Goal: Task Accomplishment & Management: Complete application form

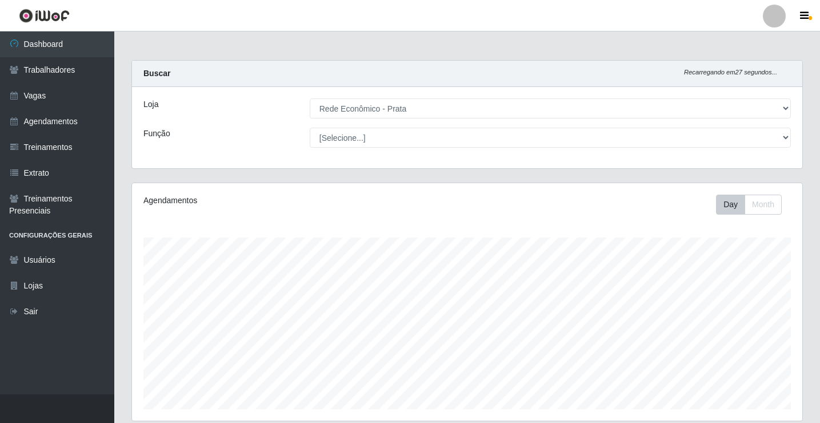
select select "192"
click at [77, 123] on link "Agendamentos" at bounding box center [57, 122] width 114 height 26
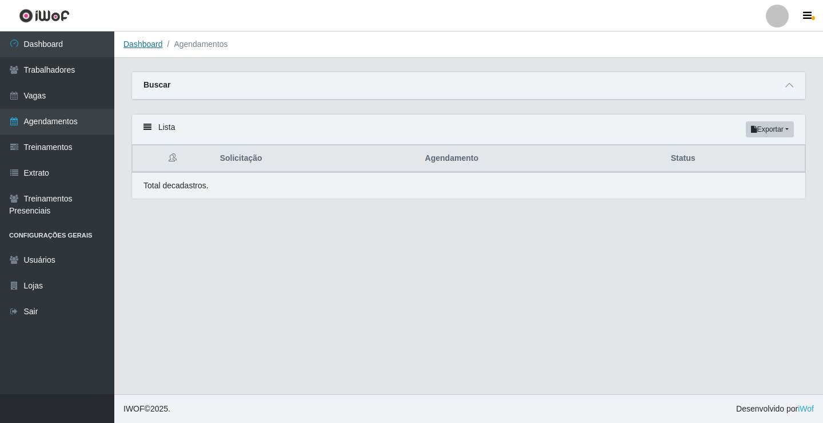
click at [146, 42] on link "Dashboard" at bounding box center [142, 43] width 39 height 9
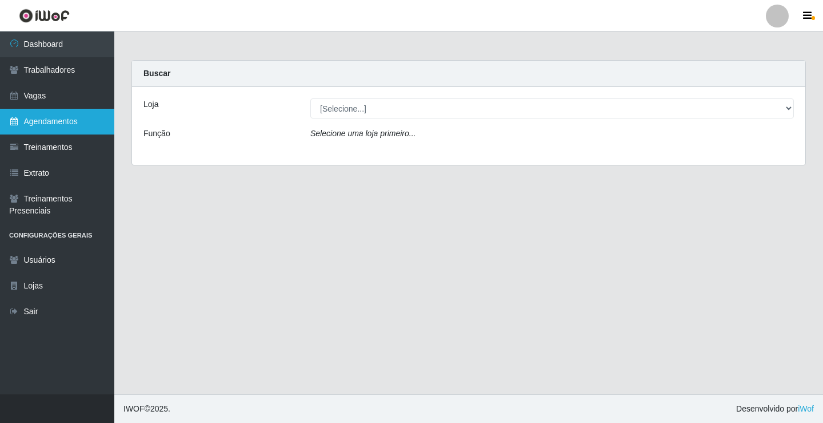
click at [59, 119] on link "Agendamentos" at bounding box center [57, 122] width 114 height 26
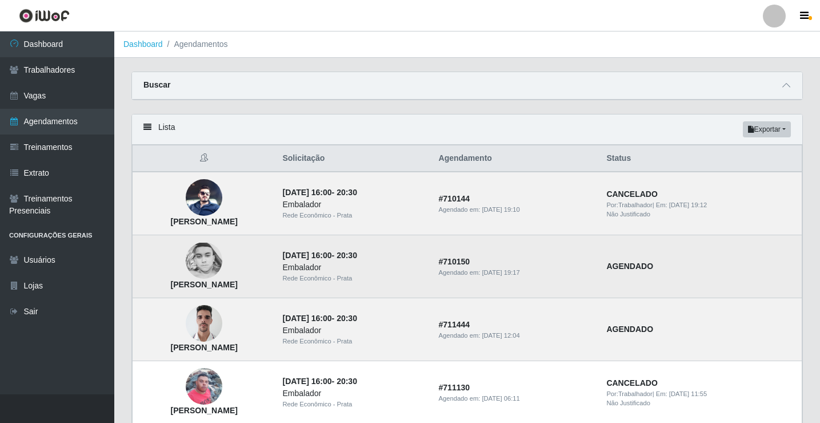
click at [222, 264] on img at bounding box center [204, 260] width 37 height 37
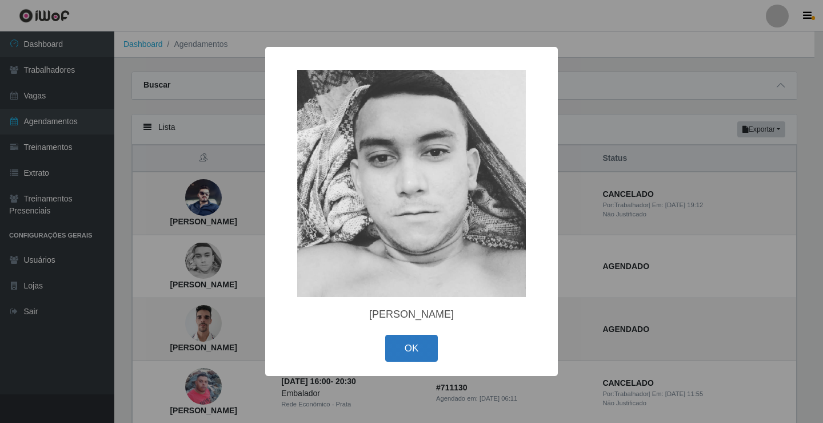
click at [416, 349] on button "OK" at bounding box center [411, 347] width 53 height 27
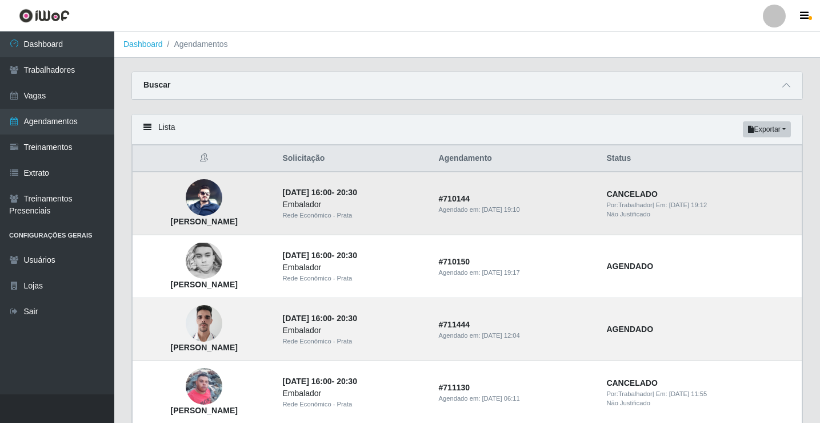
click at [222, 204] on img at bounding box center [204, 197] width 37 height 37
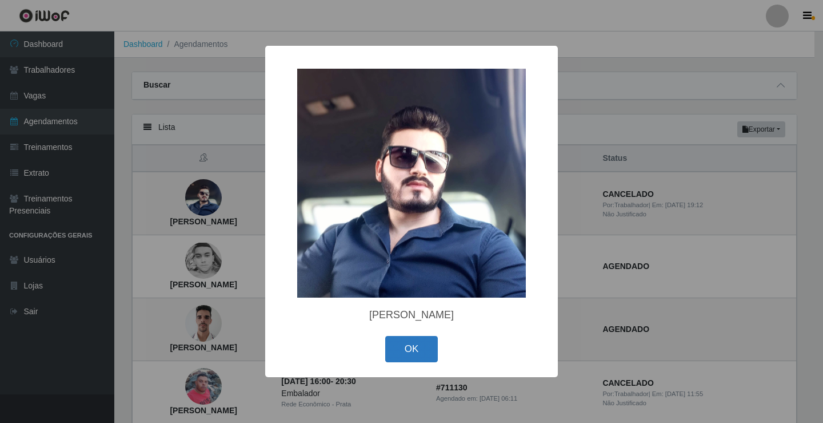
click at [421, 351] on button "OK" at bounding box center [411, 349] width 53 height 27
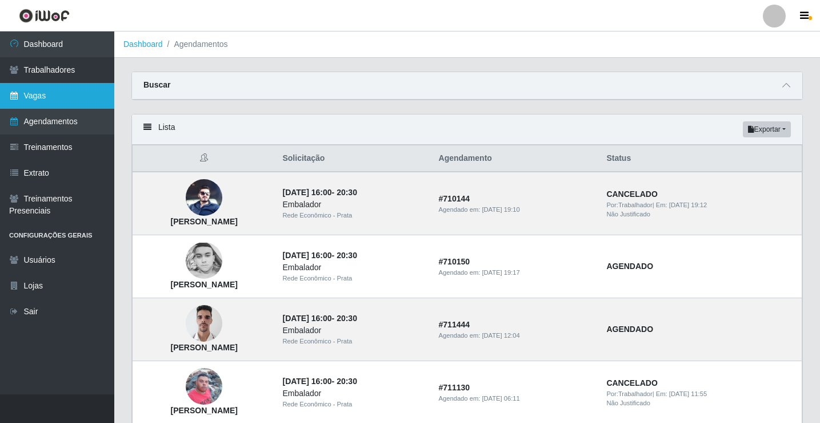
click at [68, 101] on link "Vagas" at bounding box center [57, 96] width 114 height 26
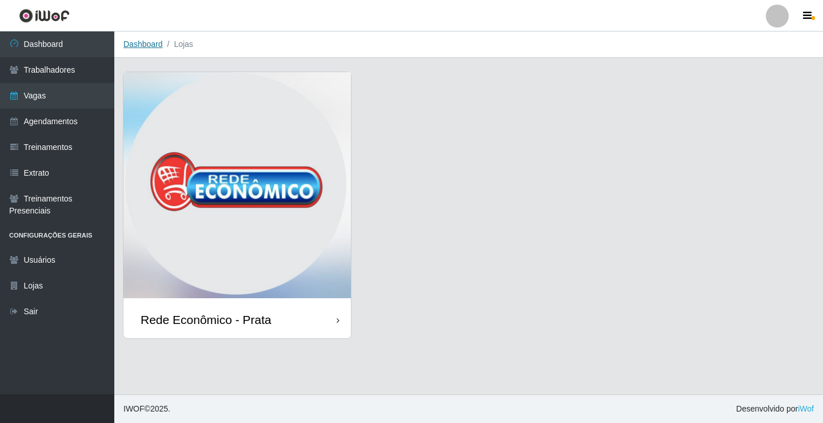
click at [146, 47] on link "Dashboard" at bounding box center [142, 43] width 39 height 9
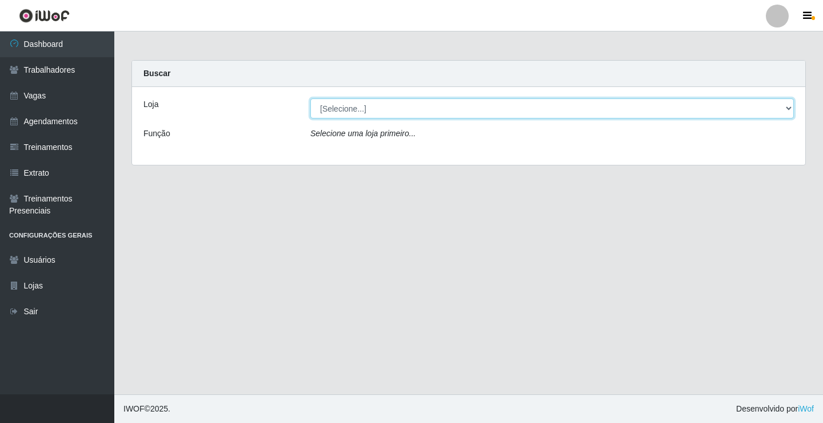
click at [351, 108] on select "[Selecione...] Rede Econômico - Prata" at bounding box center [552, 108] width 484 height 20
select select "192"
click at [310, 98] on select "[Selecione...] Rede Econômico - Prata" at bounding box center [552, 108] width 484 height 20
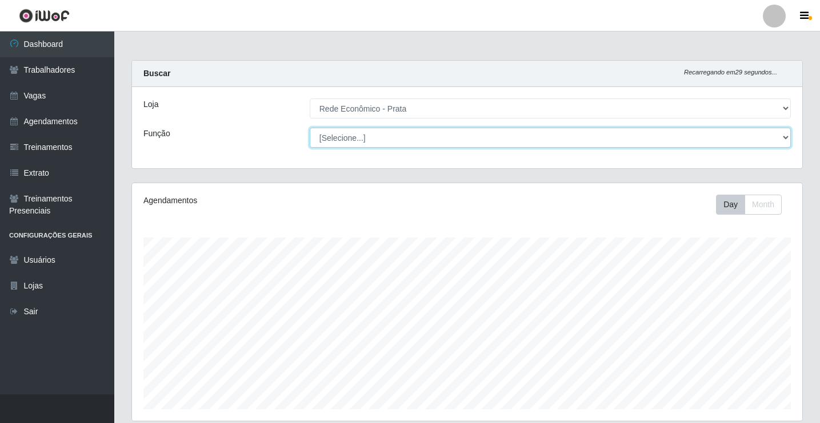
click at [346, 136] on select "[Selecione...] ASG ASG + ASG ++ Embalador Embalador + Embalador ++ Operador de …" at bounding box center [550, 137] width 481 height 20
select select "70"
click at [310, 127] on select "[Selecione...] ASG ASG + ASG ++ Embalador Embalador + Embalador ++ Operador de …" at bounding box center [550, 137] width 481 height 20
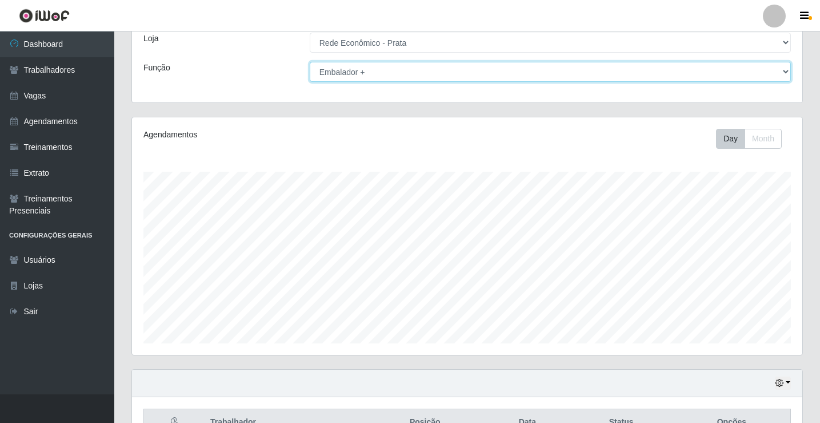
scroll to position [133, 0]
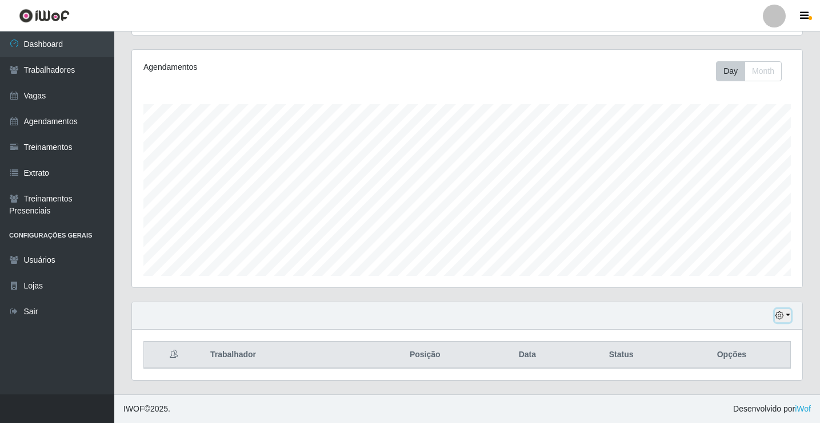
click at [789, 314] on button "button" at bounding box center [783, 315] width 16 height 13
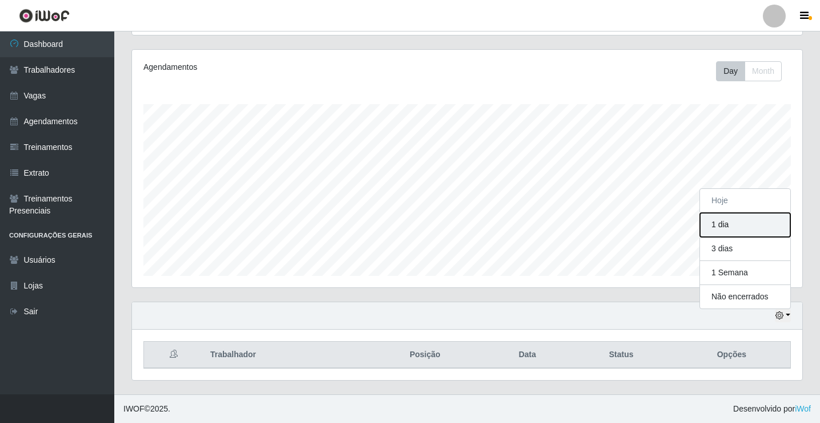
click at [725, 231] on button "1 dia" at bounding box center [745, 225] width 90 height 24
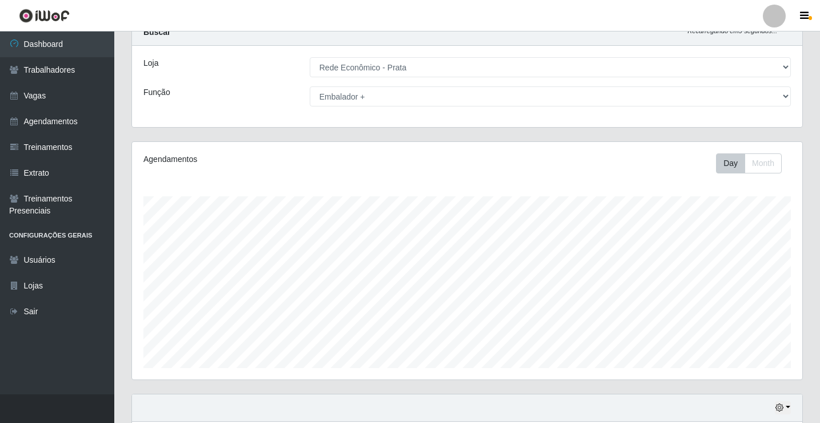
scroll to position [0, 0]
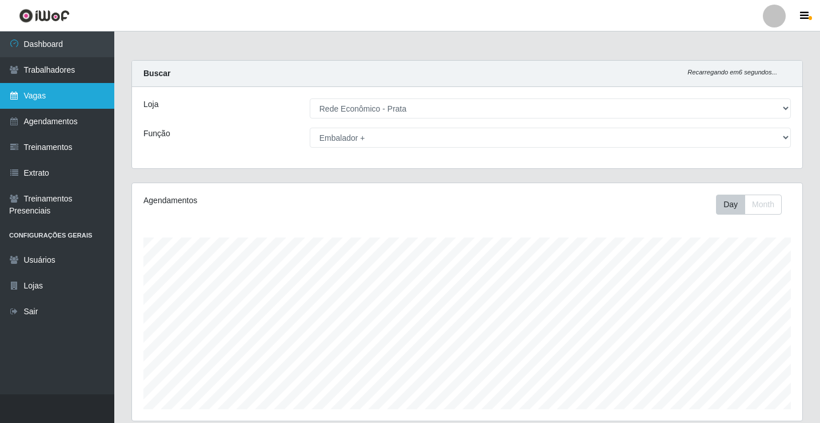
click at [50, 90] on link "Vagas" at bounding box center [57, 96] width 114 height 26
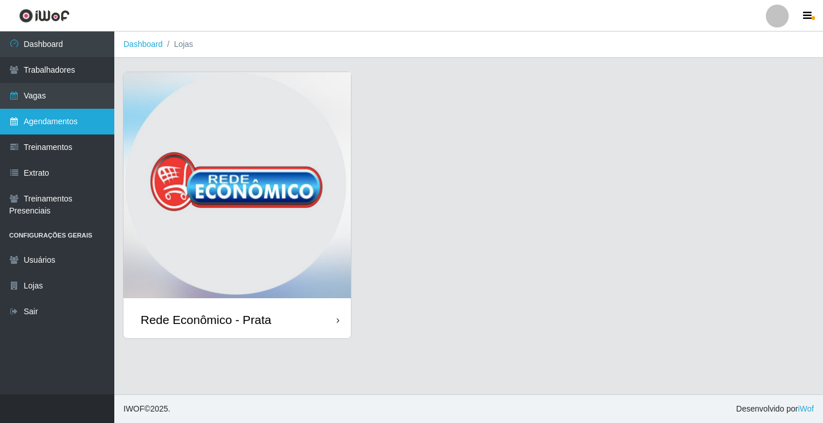
click at [58, 123] on link "Agendamentos" at bounding box center [57, 122] width 114 height 26
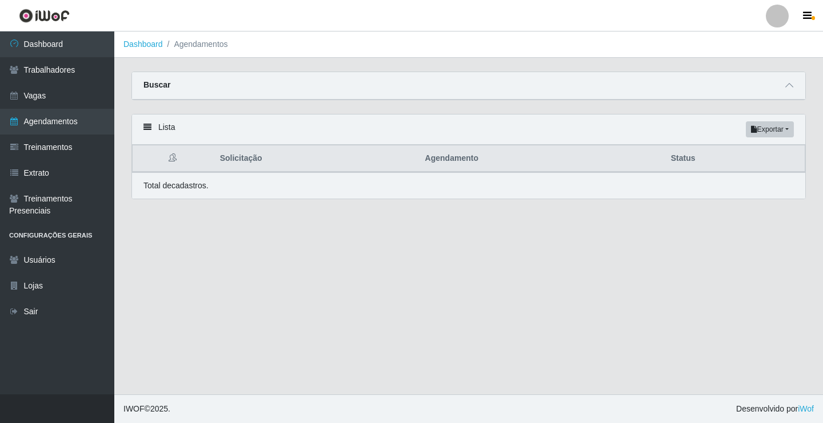
click at [146, 50] on li "Dashboard" at bounding box center [142, 44] width 39 height 12
click at [791, 86] on icon at bounding box center [790, 85] width 8 height 8
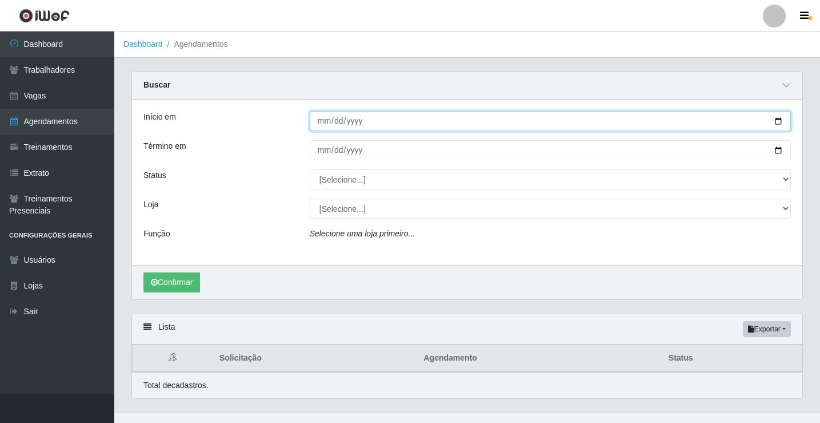
click at [326, 124] on input "Início em" at bounding box center [550, 121] width 481 height 20
type input "[DATE]"
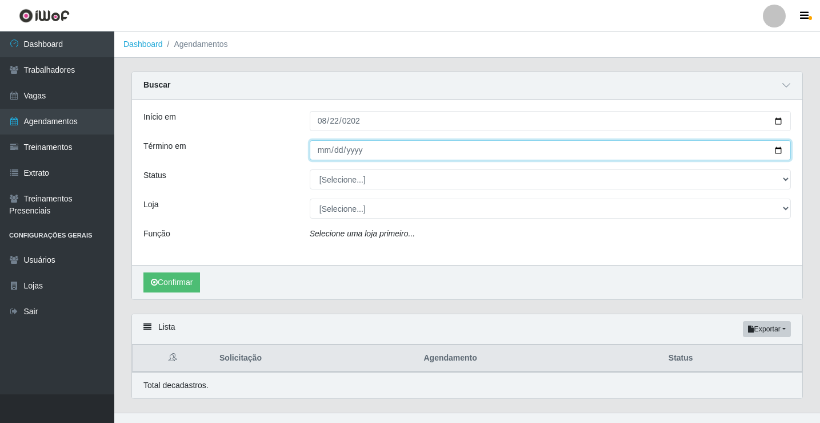
click at [320, 152] on input "Término em" at bounding box center [550, 150] width 481 height 20
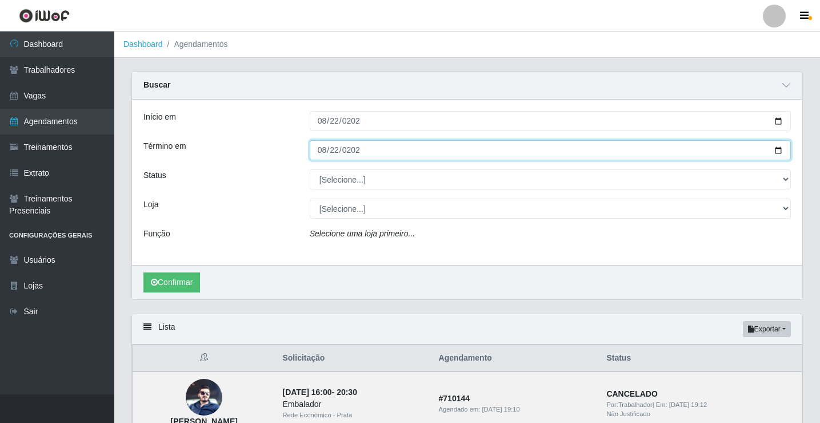
type input "[DATE]"
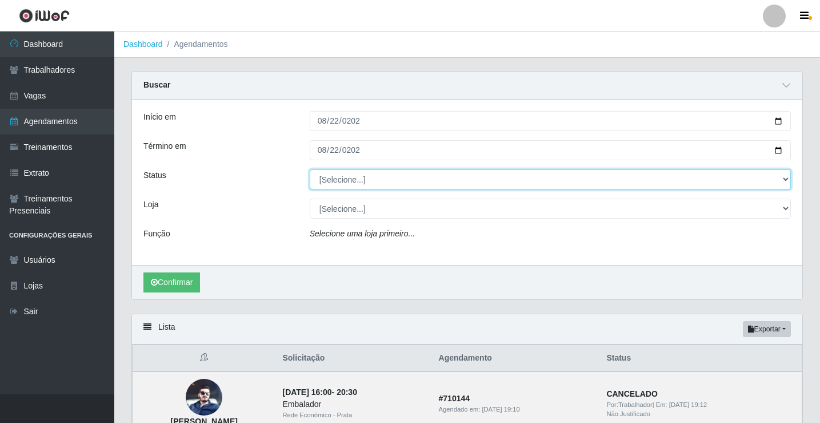
click at [331, 182] on select "[Selecione...] AGENDADO AGUARDANDO LIBERAR EM ANDAMENTO EM REVISÃO FINALIZADO C…" at bounding box center [550, 179] width 481 height 20
select select "AGENDADO"
click at [310, 170] on select "[Selecione...] AGENDADO AGUARDANDO LIBERAR EM ANDAMENTO EM REVISÃO FINALIZADO C…" at bounding box center [550, 179] width 481 height 20
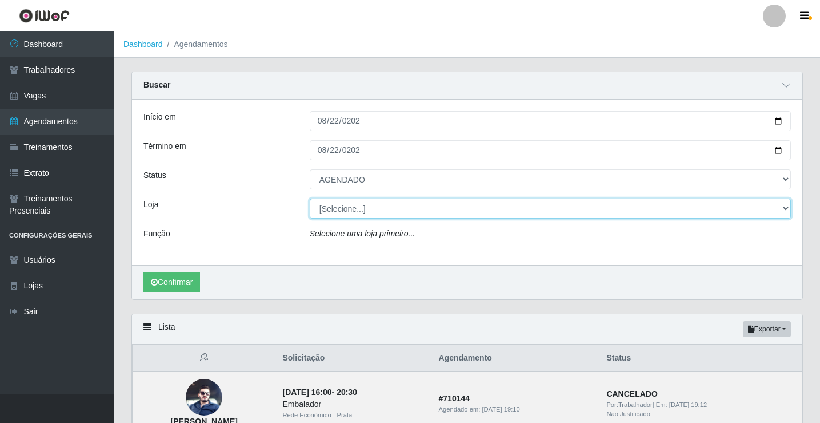
click at [338, 209] on select "[Selecione...] Rede Econômico - Prata" at bounding box center [550, 208] width 481 height 20
select select "192"
click at [310, 199] on select "[Selecione...] Rede Econômico - Prata" at bounding box center [550, 208] width 481 height 20
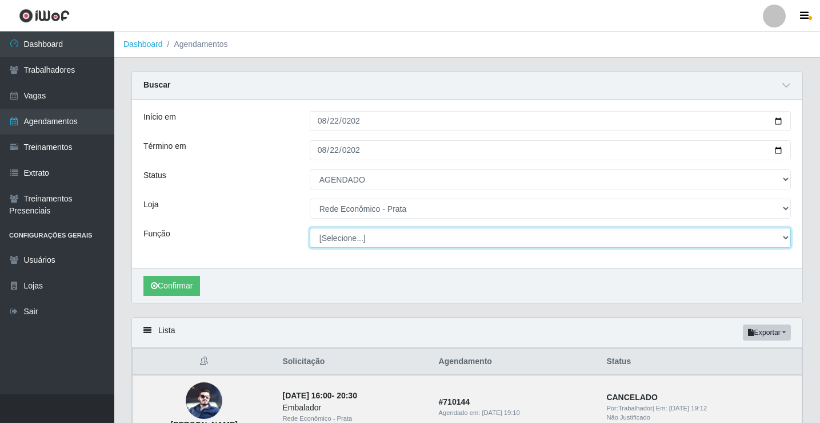
click at [344, 238] on select "[Selecione...] ASG ASG + ASG ++ Embalador Embalador + Embalador ++ Operador de …" at bounding box center [550, 238] width 481 height 20
select select "1"
click at [310, 228] on select "[Selecione...] ASG ASG + ASG ++ Embalador Embalador + Embalador ++ Operador de …" at bounding box center [550, 238] width 481 height 20
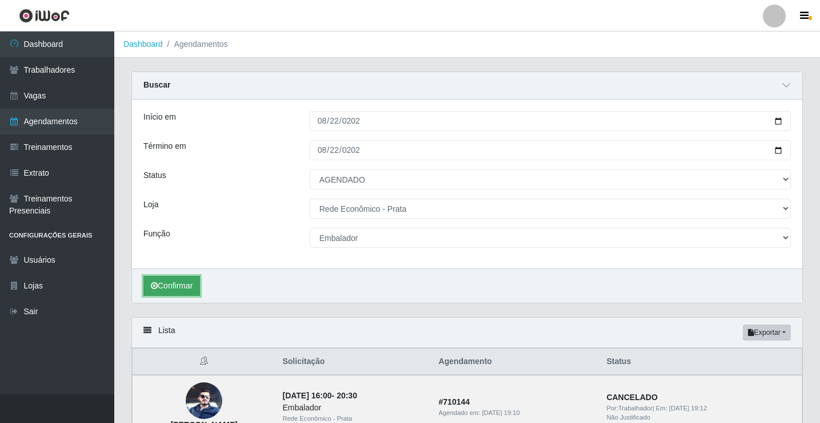
click at [176, 285] on button "Confirmar" at bounding box center [172, 286] width 57 height 20
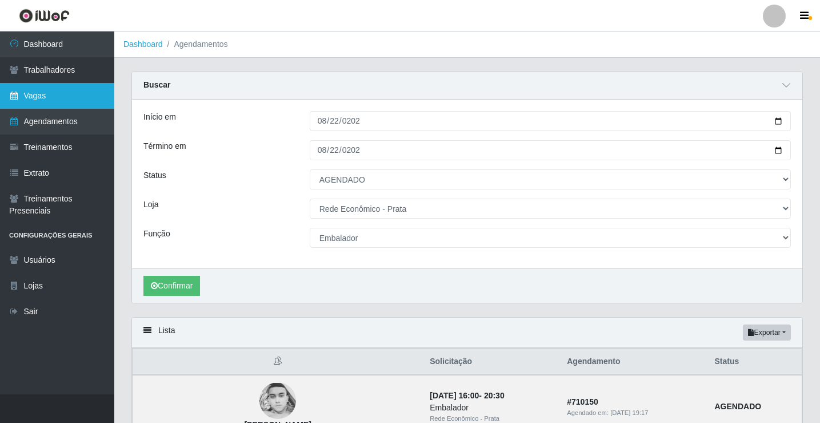
click at [33, 97] on link "Vagas" at bounding box center [57, 96] width 114 height 26
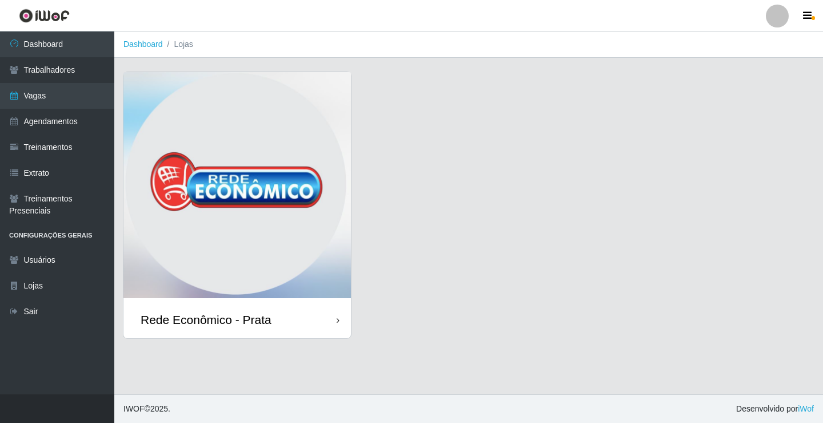
click at [272, 317] on div "Rede Econômico - Prata" at bounding box center [237, 319] width 228 height 37
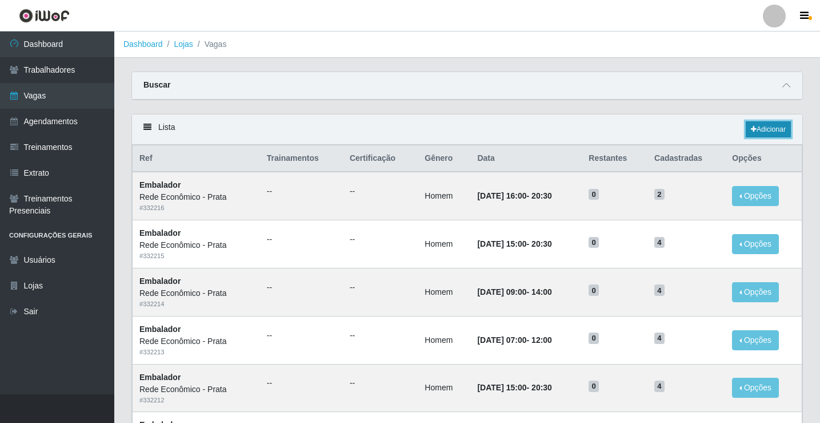
click at [772, 129] on link "Adicionar" at bounding box center [768, 129] width 45 height 16
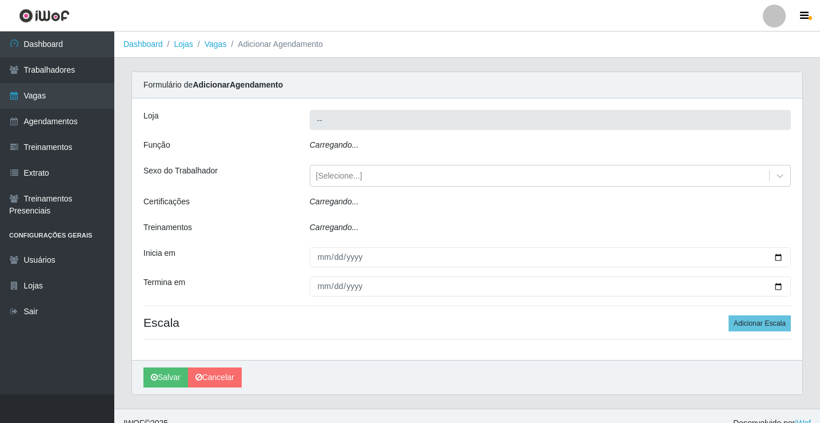
type input "Rede Econômico - Prata"
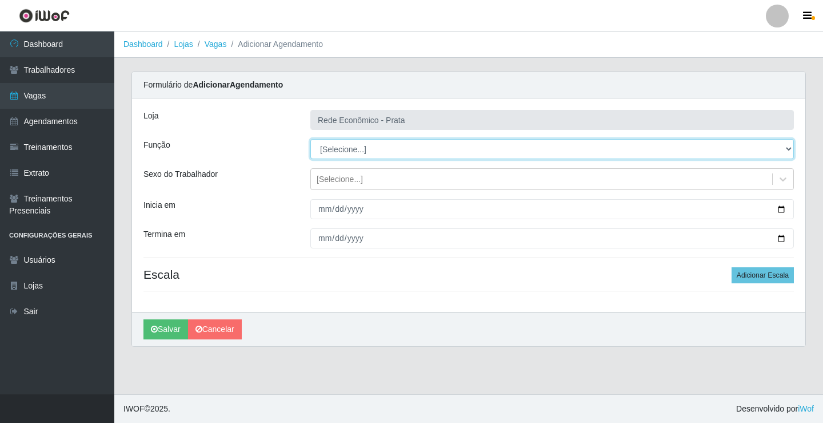
click at [349, 149] on select "[Selecione...] ASG ASG + ASG ++ Embalador Embalador + Embalador ++ Operador de …" at bounding box center [552, 149] width 484 height 20
select select "1"
click at [310, 139] on select "[Selecione...] ASG ASG + ASG ++ Embalador Embalador + Embalador ++ Operador de …" at bounding box center [552, 149] width 484 height 20
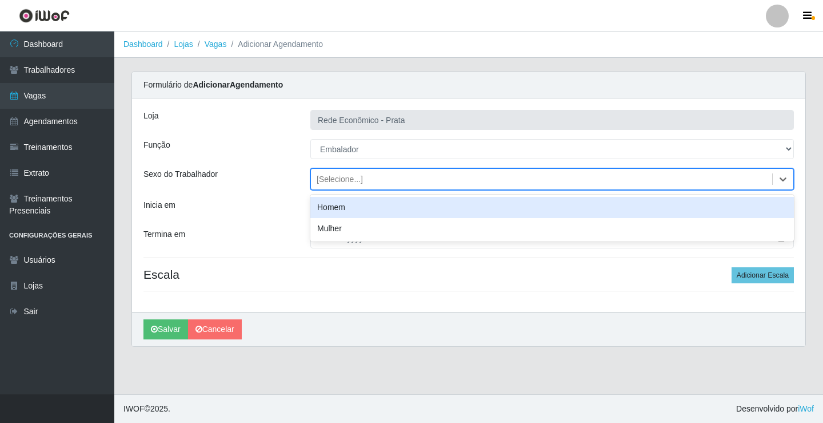
click at [346, 179] on div "[Selecione...]" at bounding box center [340, 179] width 46 height 12
click at [358, 213] on div "Homem" at bounding box center [552, 207] width 484 height 21
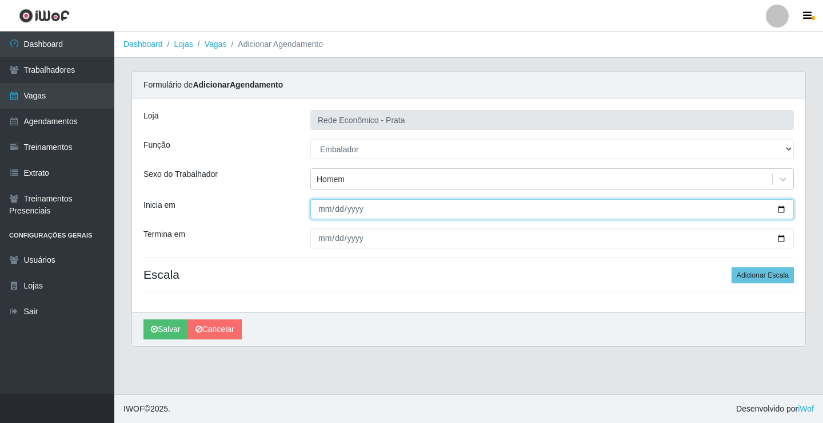
click at [324, 210] on input "Inicia em" at bounding box center [552, 209] width 484 height 20
click at [782, 209] on input "Inicia em" at bounding box center [552, 209] width 484 height 20
type input "[DATE]"
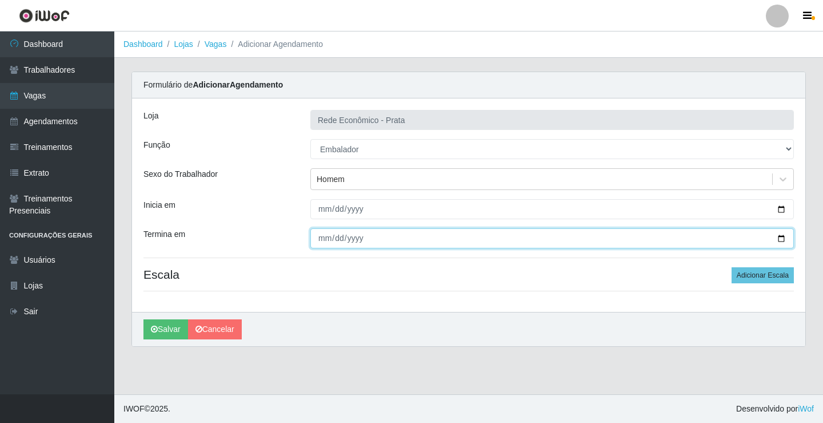
click at [783, 238] on input "Termina em" at bounding box center [552, 238] width 484 height 20
type input "[DATE]"
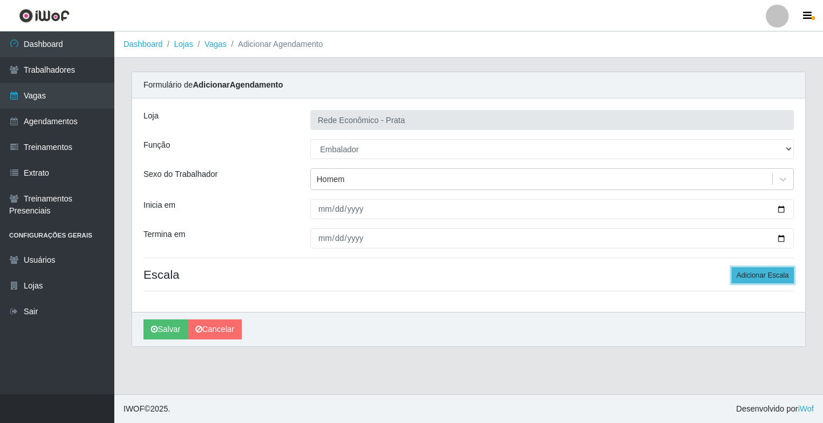
click at [754, 273] on button "Adicionar Escala" at bounding box center [763, 275] width 62 height 16
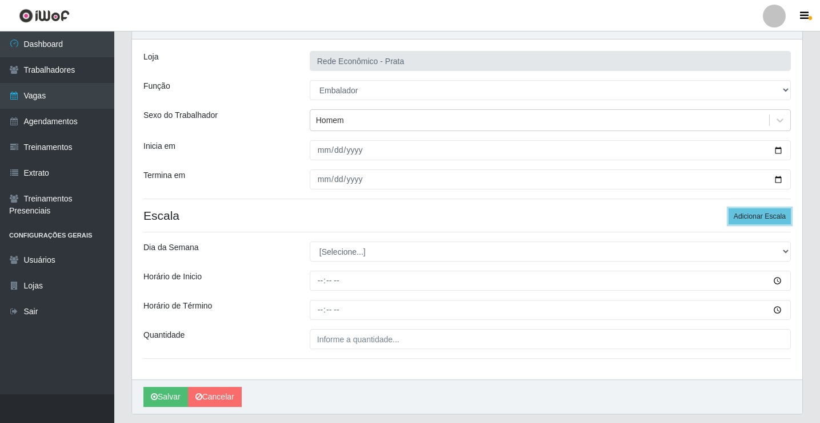
scroll to position [93, 0]
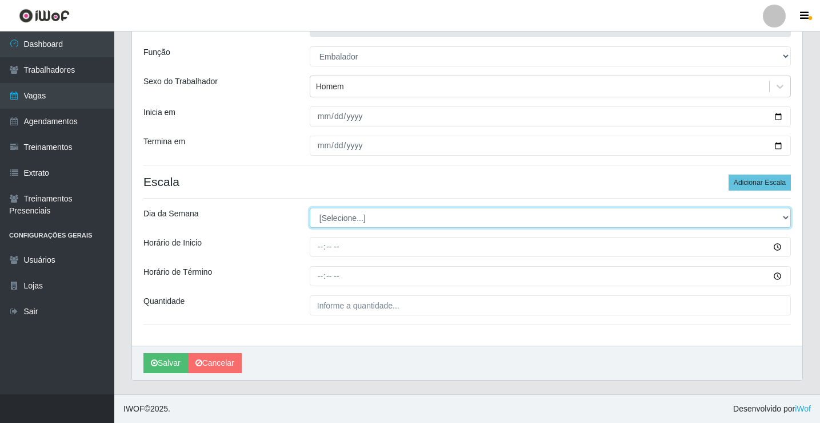
click at [342, 217] on select "[Selecione...] Segunda Terça Quarta Quinta Sexta Sábado Domingo" at bounding box center [550, 218] width 481 height 20
select select "5"
click at [310, 208] on select "[Selecione...] Segunda Terça Quarta Quinta Sexta Sábado Domingo" at bounding box center [550, 218] width 481 height 20
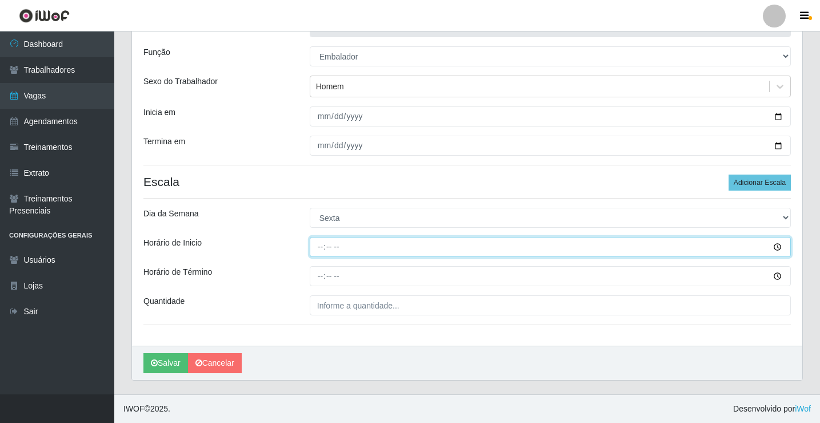
click at [320, 246] on input "Horário de Inicio" at bounding box center [550, 247] width 481 height 20
type input "14:00"
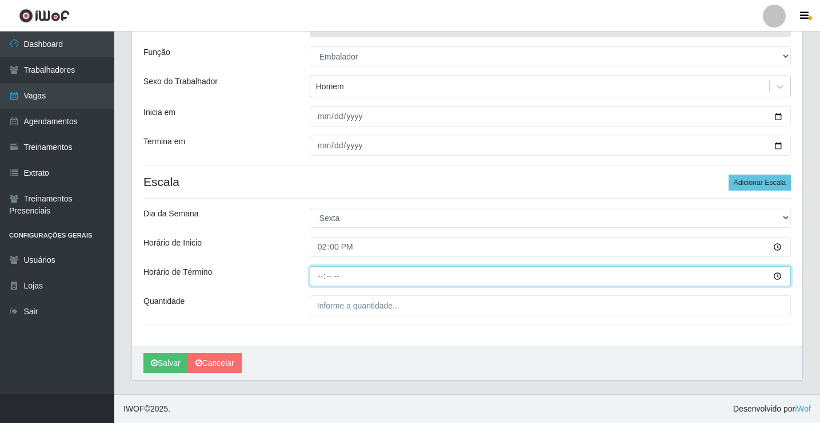
click at [330, 277] on input "Horário de Término" at bounding box center [550, 276] width 481 height 20
click at [324, 275] on input "Horário de Término" at bounding box center [550, 276] width 481 height 20
type input "18:00"
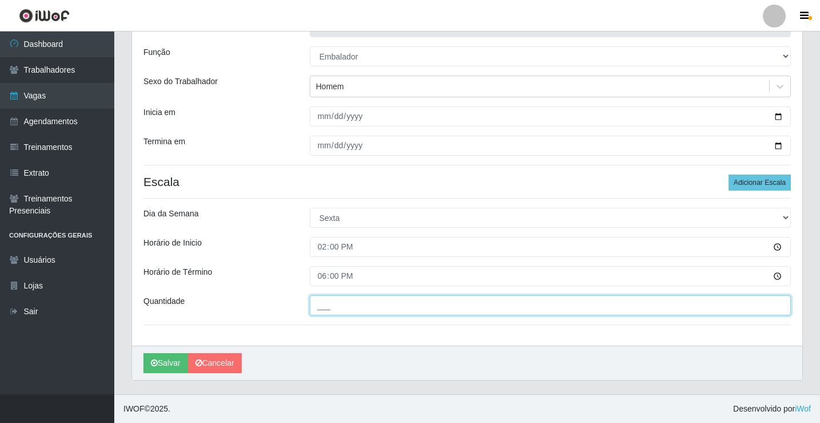
click at [332, 308] on input "___" at bounding box center [550, 305] width 481 height 20
type input "3__"
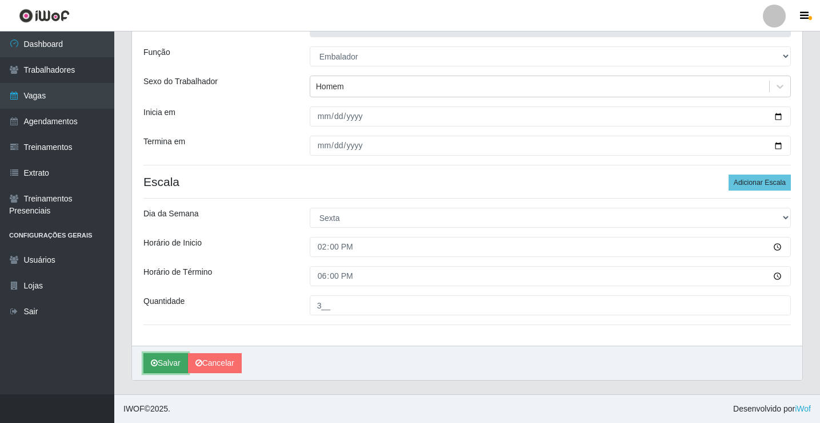
click at [170, 358] on button "Salvar" at bounding box center [166, 363] width 45 height 20
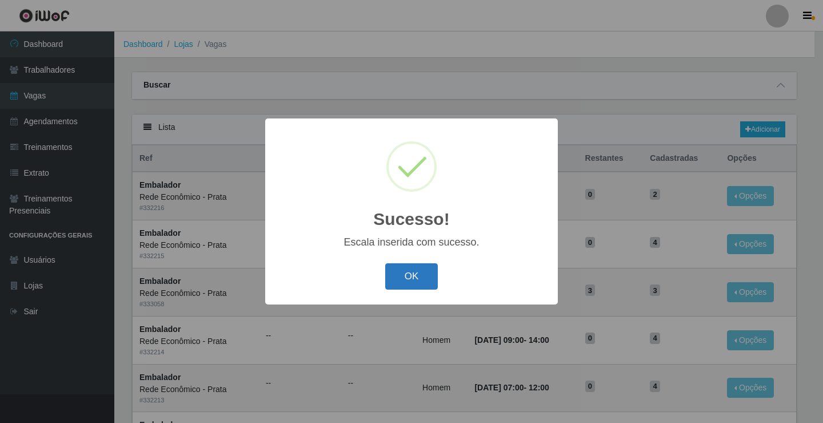
click at [414, 282] on button "OK" at bounding box center [411, 276] width 53 height 27
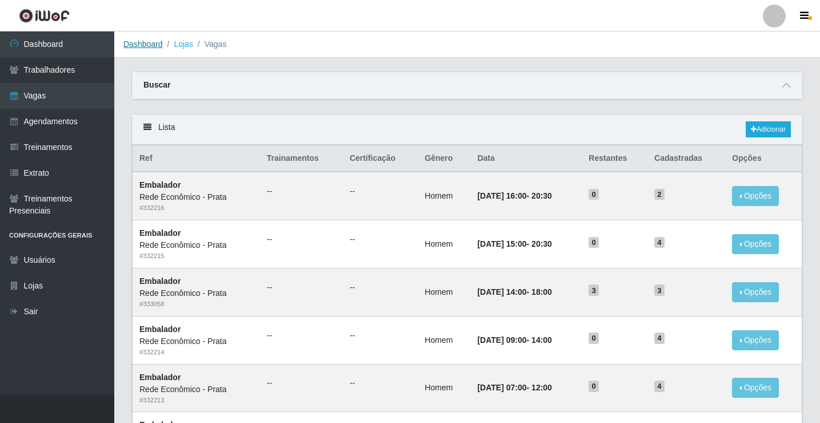
click at [140, 47] on link "Dashboard" at bounding box center [142, 43] width 39 height 9
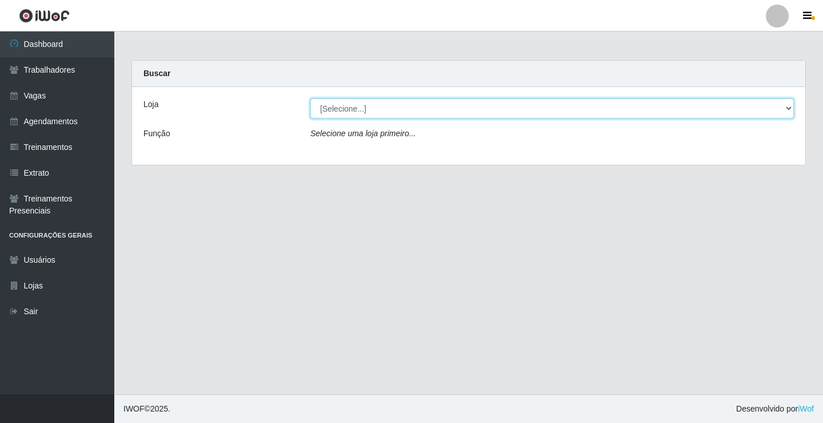
click at [349, 107] on select "[Selecione...] Rede Econômico - Prata" at bounding box center [552, 108] width 484 height 20
select select "192"
click at [310, 98] on select "[Selecione...] Rede Econômico - Prata" at bounding box center [552, 108] width 484 height 20
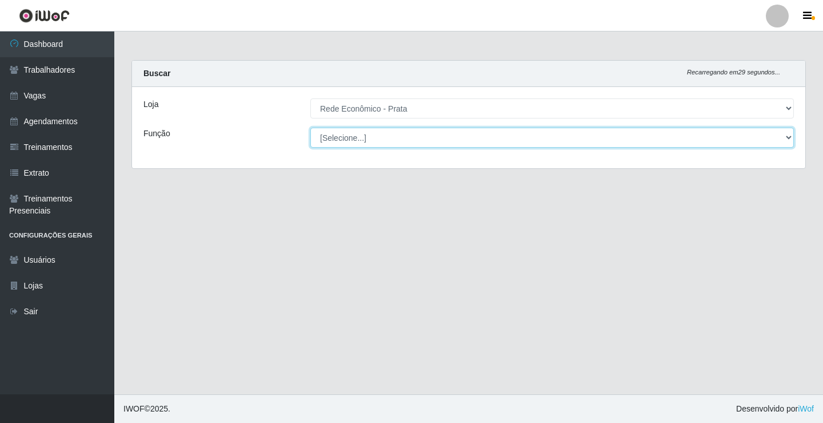
click at [338, 136] on select "[Selecione...] ASG ASG + ASG ++ Embalador Embalador + Embalador ++ Operador de …" at bounding box center [552, 137] width 484 height 20
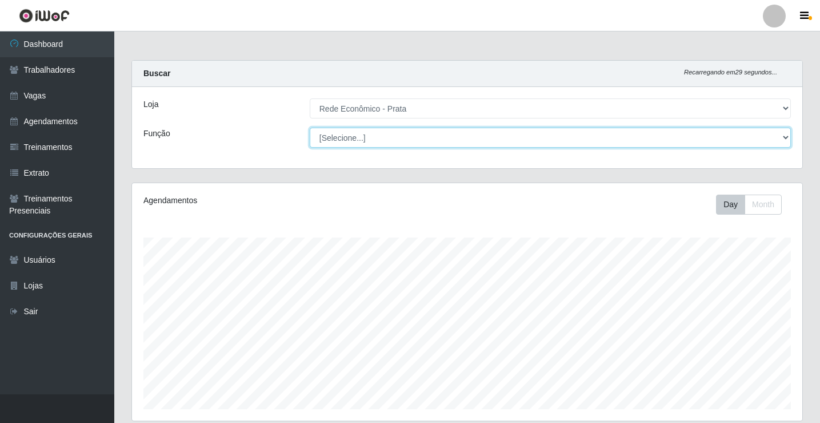
scroll to position [237, 671]
select select "1"
click at [310, 127] on select "[Selecione...] ASG ASG + ASG ++ Embalador Embalador + Embalador ++ Operador de …" at bounding box center [550, 137] width 481 height 20
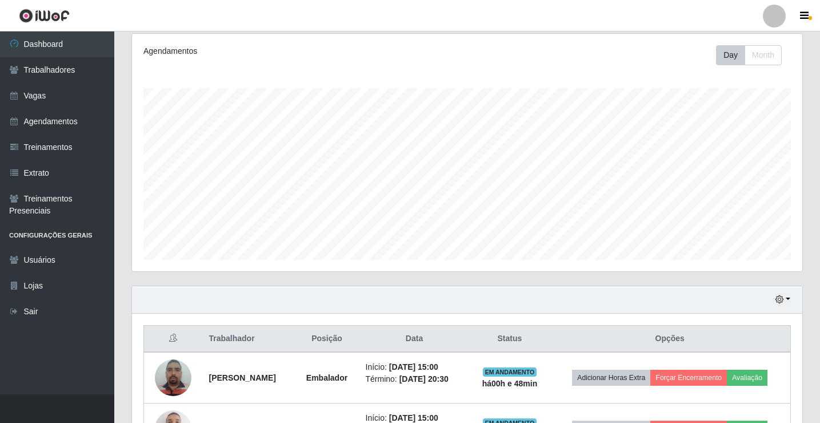
scroll to position [0, 0]
